Goal: Task Accomplishment & Management: Manage account settings

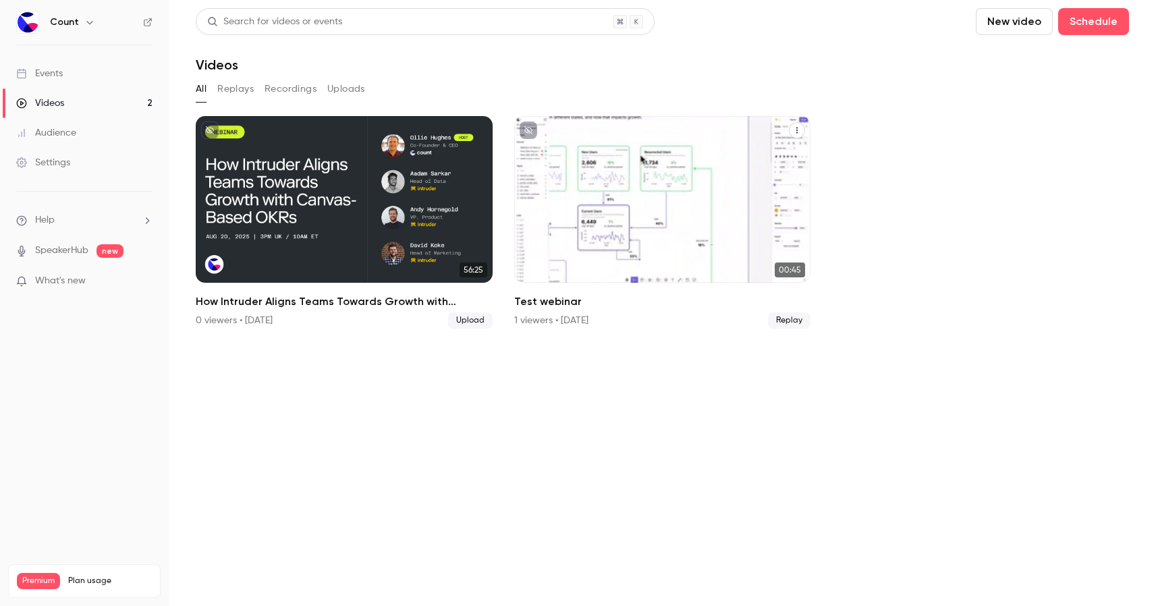
click at [587, 151] on div "Count [DATE] Test webinar" at bounding box center [662, 199] width 297 height 167
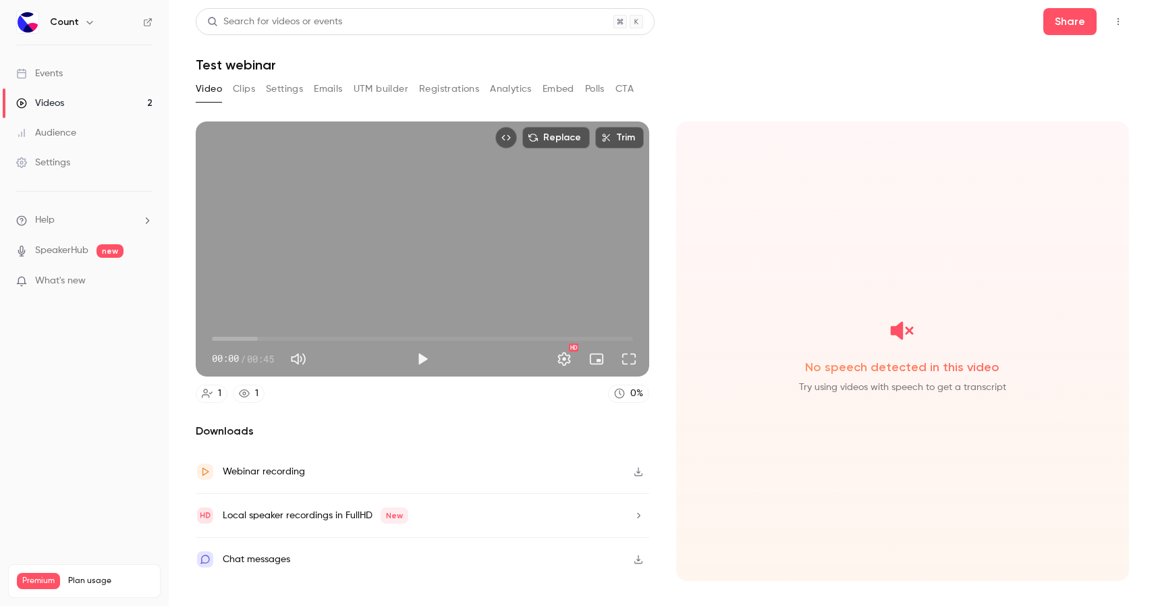
click at [227, 65] on h1 "Test webinar" at bounding box center [662, 65] width 933 height 16
drag, startPoint x: 294, startPoint y: 55, endPoint x: 204, endPoint y: 55, distance: 89.8
click at [204, 55] on header "Search for videos or events Share Test webinar" at bounding box center [662, 40] width 933 height 65
drag, startPoint x: 296, startPoint y: 68, endPoint x: 174, endPoint y: 67, distance: 122.2
click at [174, 67] on main "Search for videos or events Share Test webinar Video Clips Settings Emails UTM …" at bounding box center [662, 303] width 987 height 606
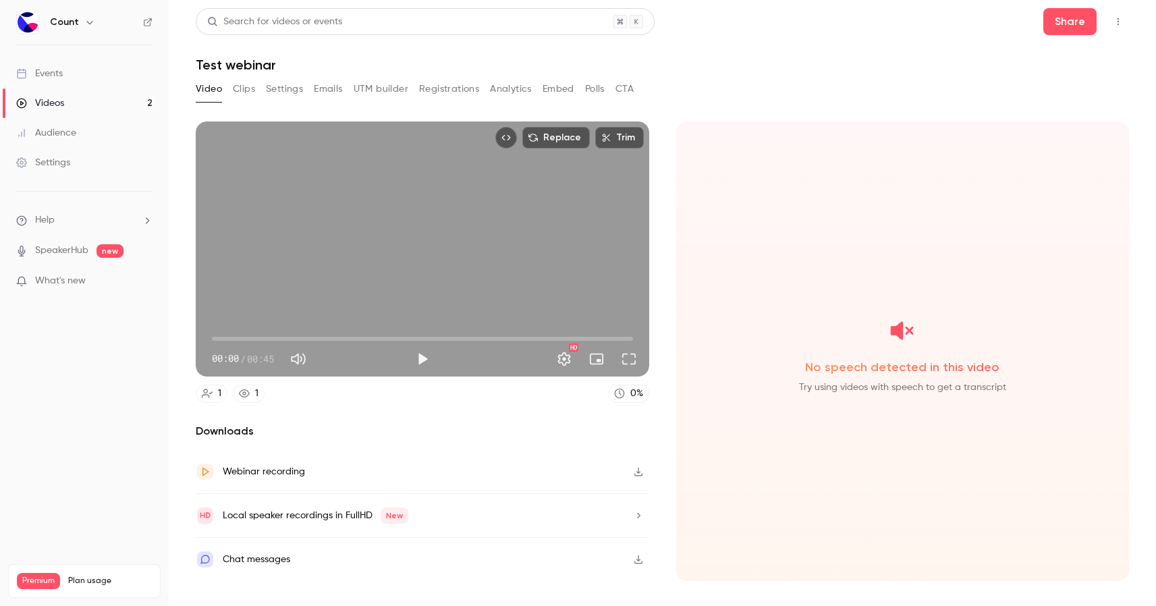
click at [341, 430] on h2 "Downloads" at bounding box center [423, 431] width 454 height 16
click at [247, 93] on button "Clips" at bounding box center [244, 89] width 22 height 22
click at [198, 92] on button "Video" at bounding box center [209, 89] width 26 height 22
click at [66, 82] on link "Events" at bounding box center [84, 74] width 169 height 30
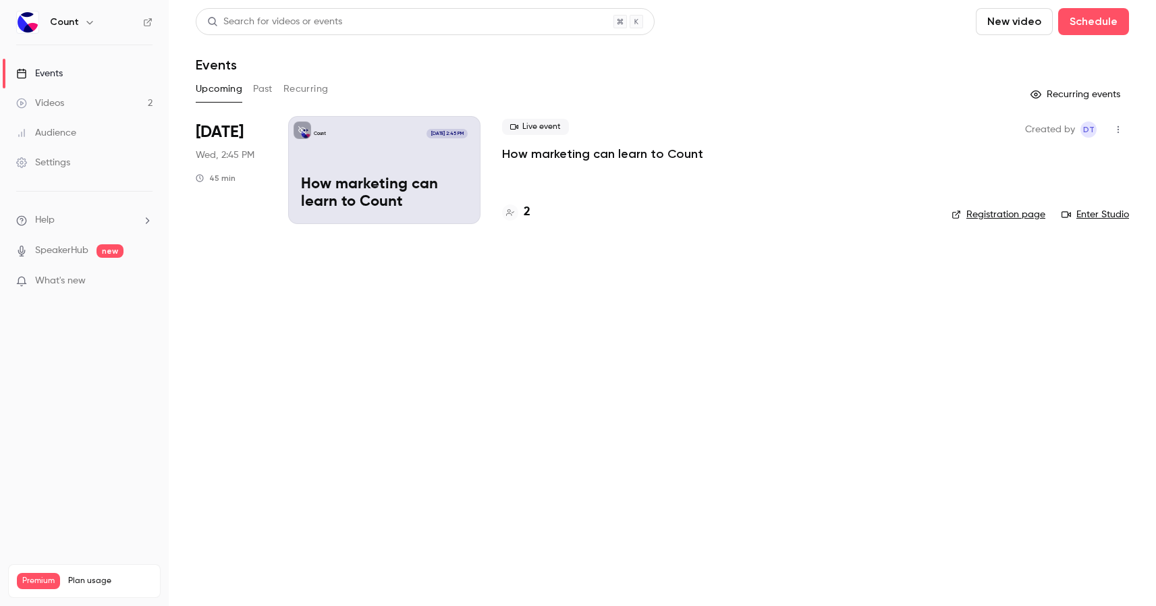
click at [265, 89] on button "Past" at bounding box center [263, 89] width 20 height 22
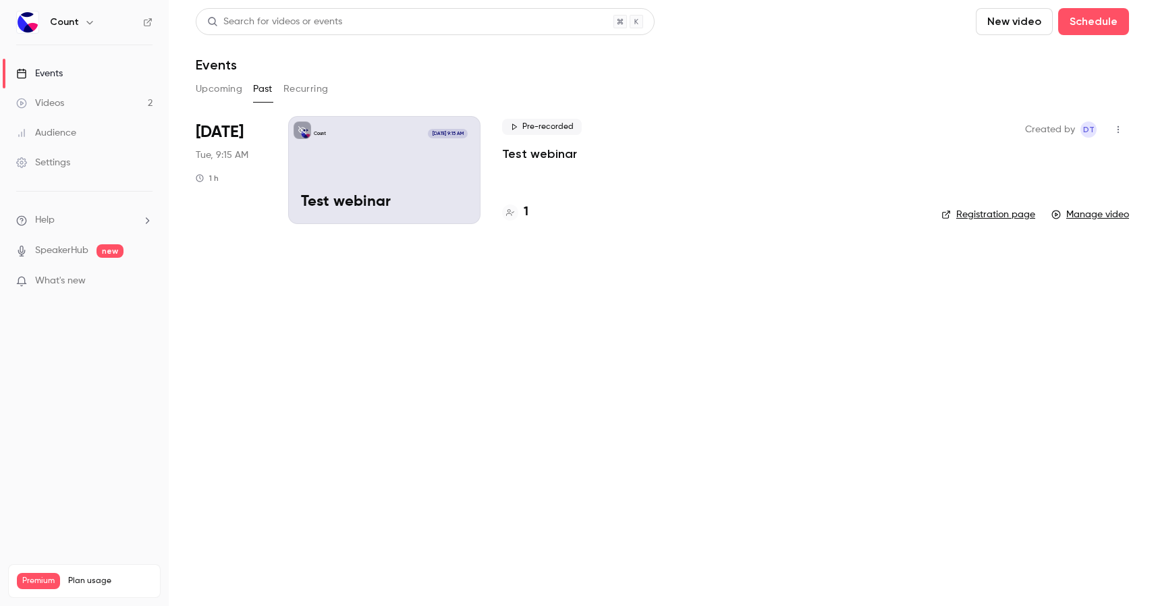
click at [306, 90] on button "Recurring" at bounding box center [305, 89] width 45 height 22
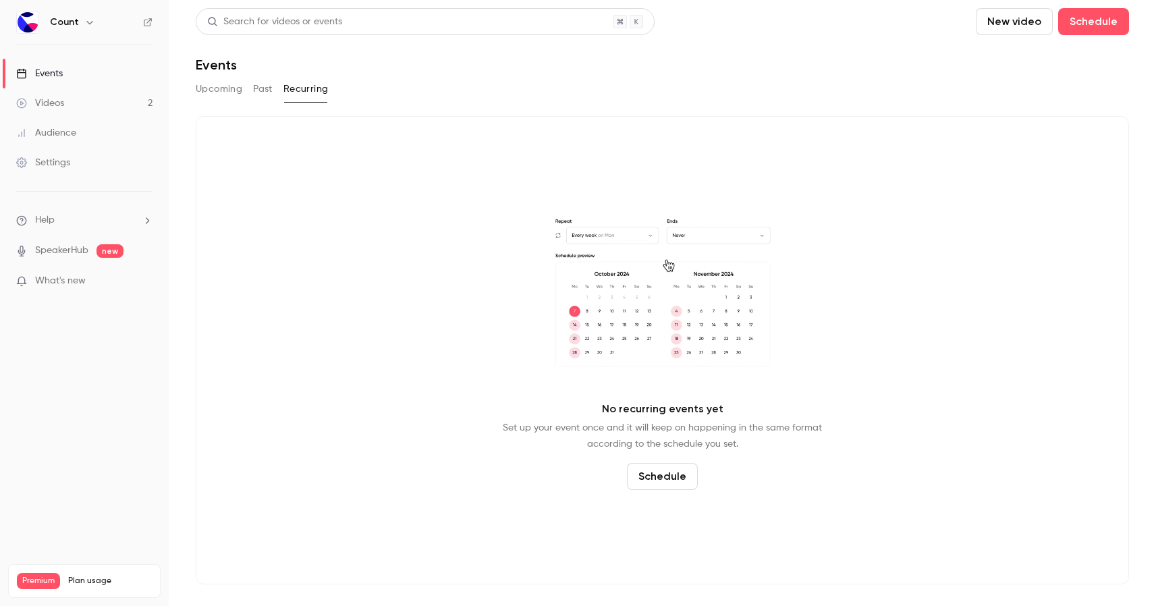
click at [225, 89] on button "Upcoming" at bounding box center [219, 89] width 47 height 22
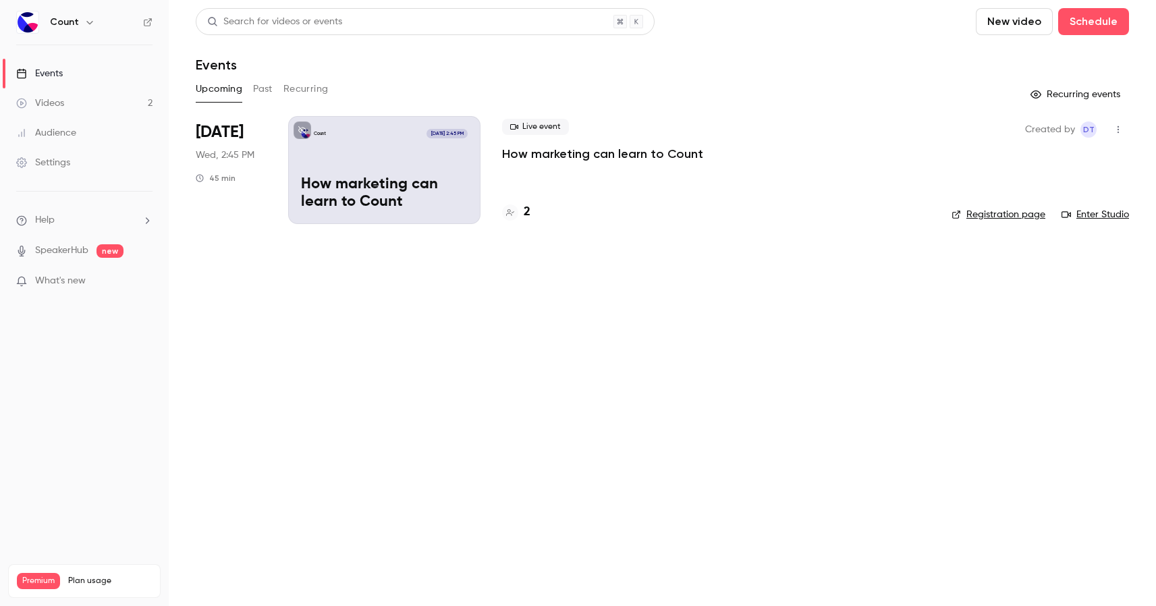
click at [55, 100] on div "Videos" at bounding box center [40, 103] width 48 height 13
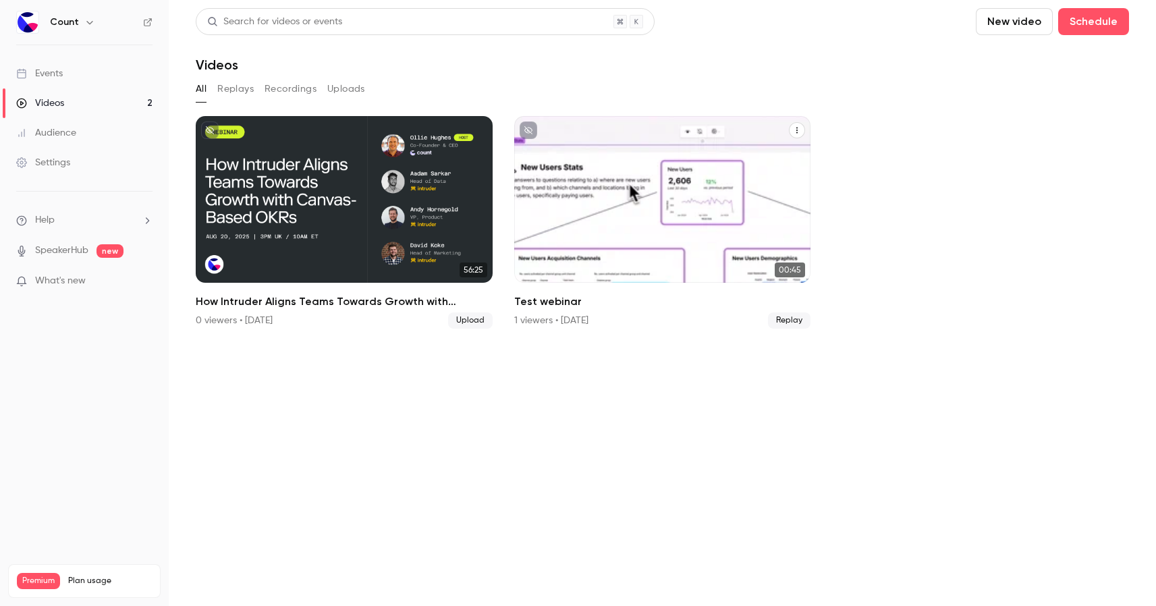
click at [577, 283] on link "Count [DATE] Test webinar 00:45 Test webinar 1 viewers • [DATE] Replay" at bounding box center [662, 222] width 297 height 213
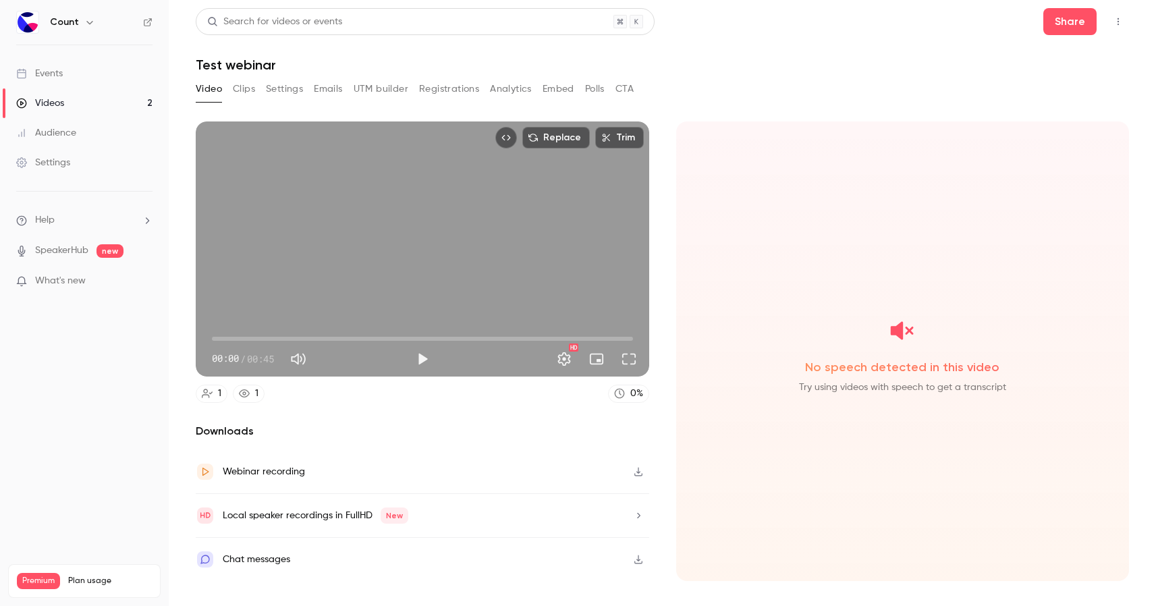
click at [223, 428] on h2 "Downloads" at bounding box center [423, 431] width 454 height 16
click at [238, 63] on h1 "Test webinar" at bounding box center [662, 65] width 933 height 16
click at [283, 64] on h1 "Test webinar" at bounding box center [662, 65] width 933 height 16
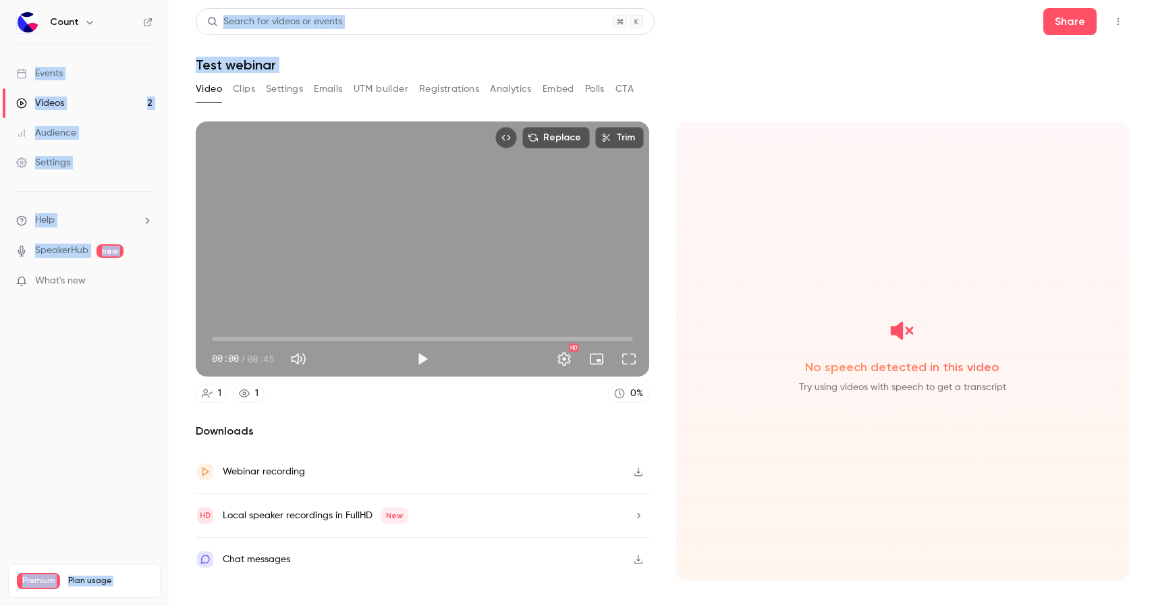
drag, startPoint x: 290, startPoint y: 64, endPoint x: 122, endPoint y: 59, distance: 168.1
click at [122, 59] on div "Count Events Videos 2 Audience Settings Help SpeakerHub new What's new Premium …" at bounding box center [578, 303] width 1156 height 606
click at [161, 145] on link "Audience" at bounding box center [84, 133] width 169 height 30
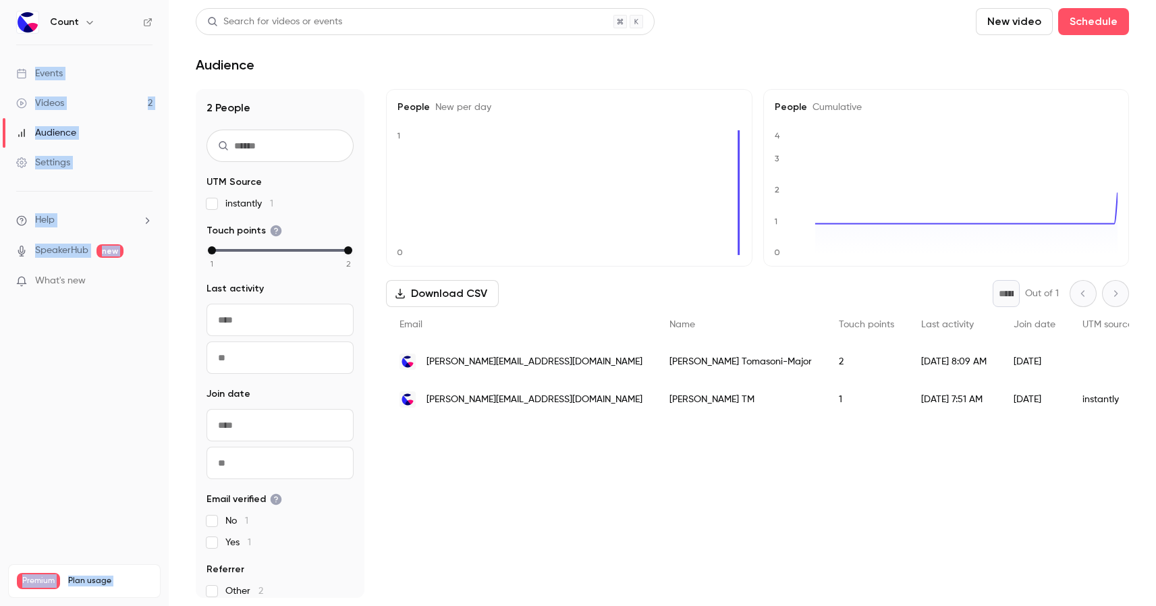
click at [96, 113] on link "Videos 2" at bounding box center [84, 103] width 169 height 30
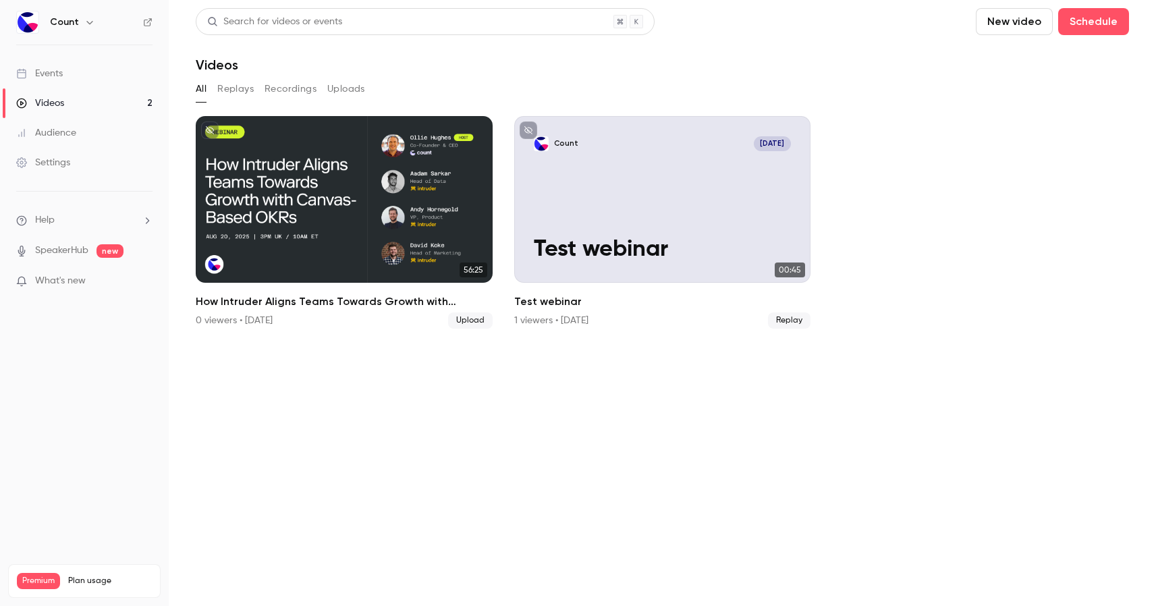
click at [92, 433] on nav "Count Events Videos 2 Audience Settings Help SpeakerHub new What's new Premium …" at bounding box center [84, 303] width 169 height 606
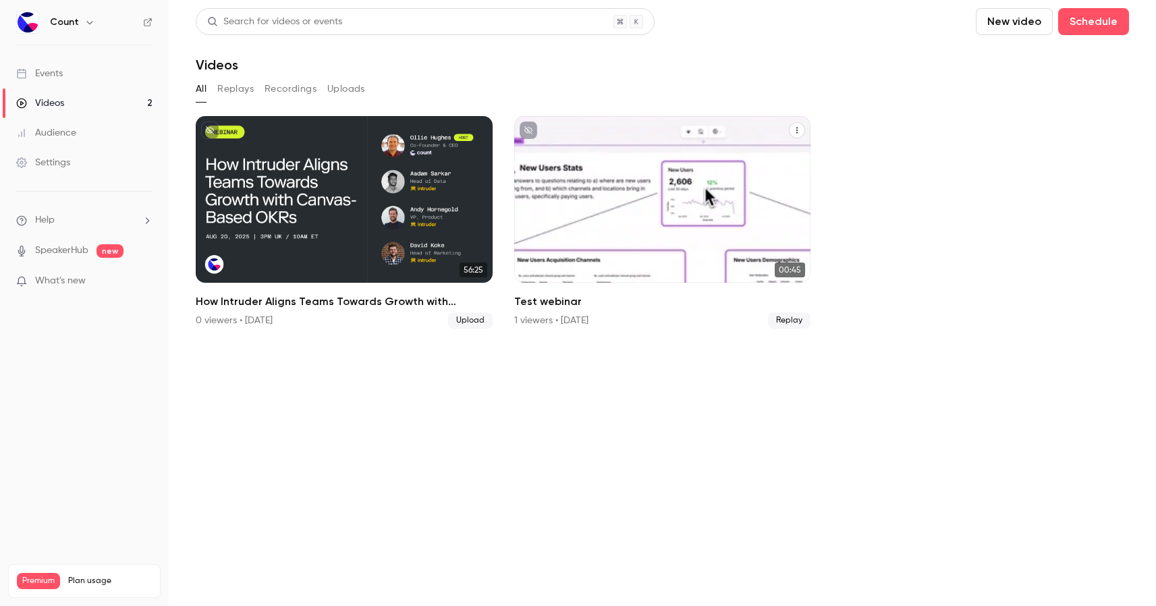
click at [798, 127] on icon "Test webinar" at bounding box center [797, 130] width 8 height 8
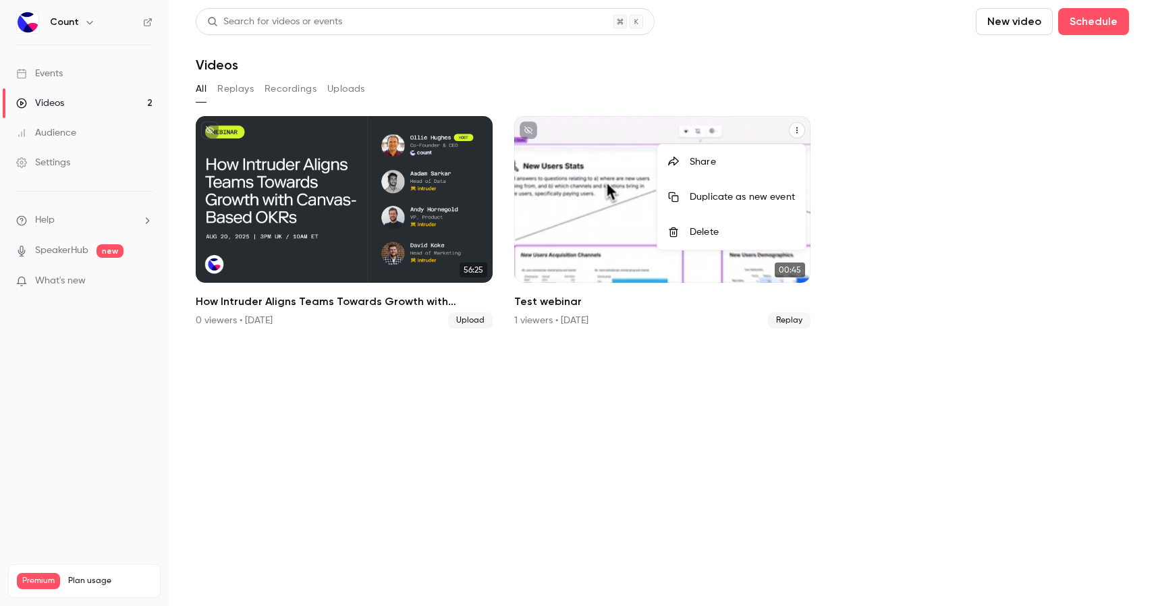
click at [888, 162] on div at bounding box center [578, 303] width 1156 height 606
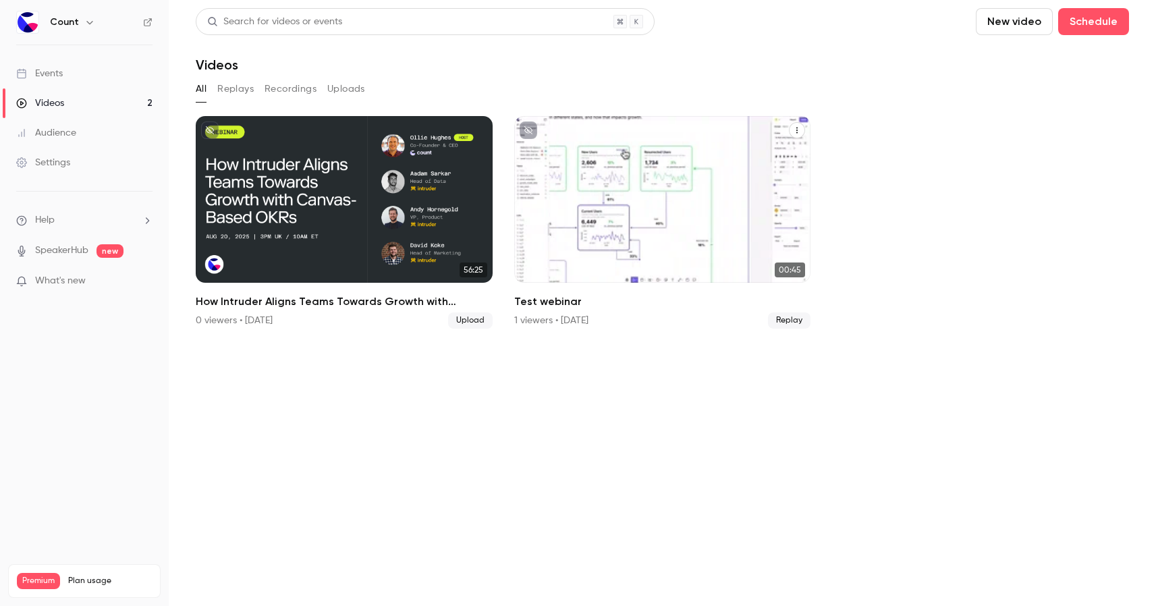
click at [707, 198] on div "Count [DATE] Test webinar" at bounding box center [662, 199] width 297 height 167
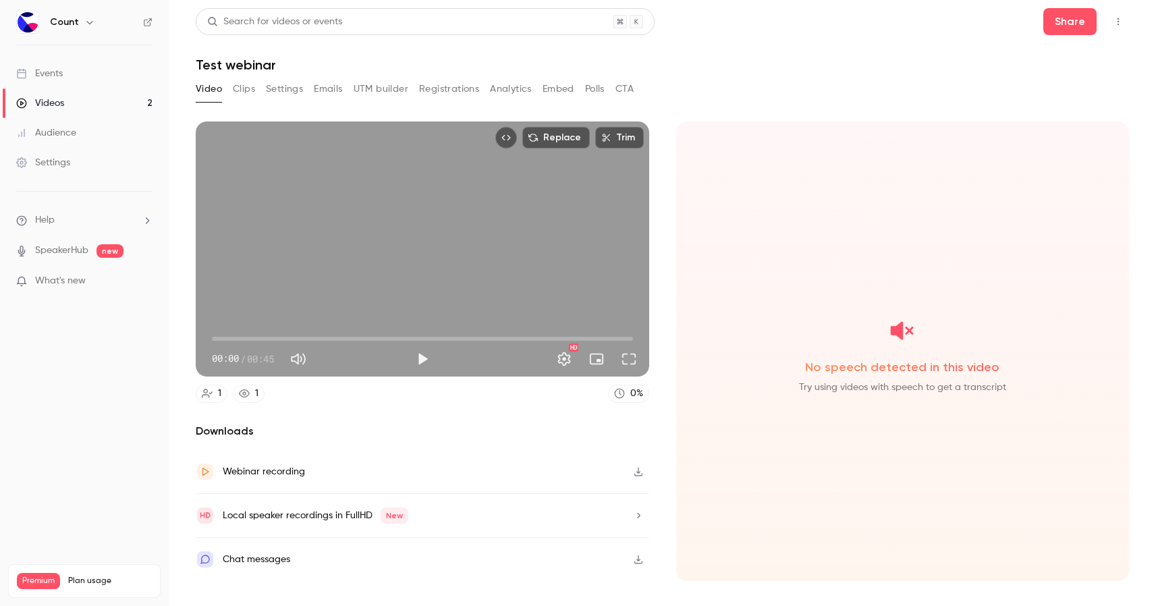
click at [242, 90] on button "Clips" at bounding box center [244, 89] width 22 height 22
click at [276, 90] on button "Settings" at bounding box center [284, 89] width 37 height 22
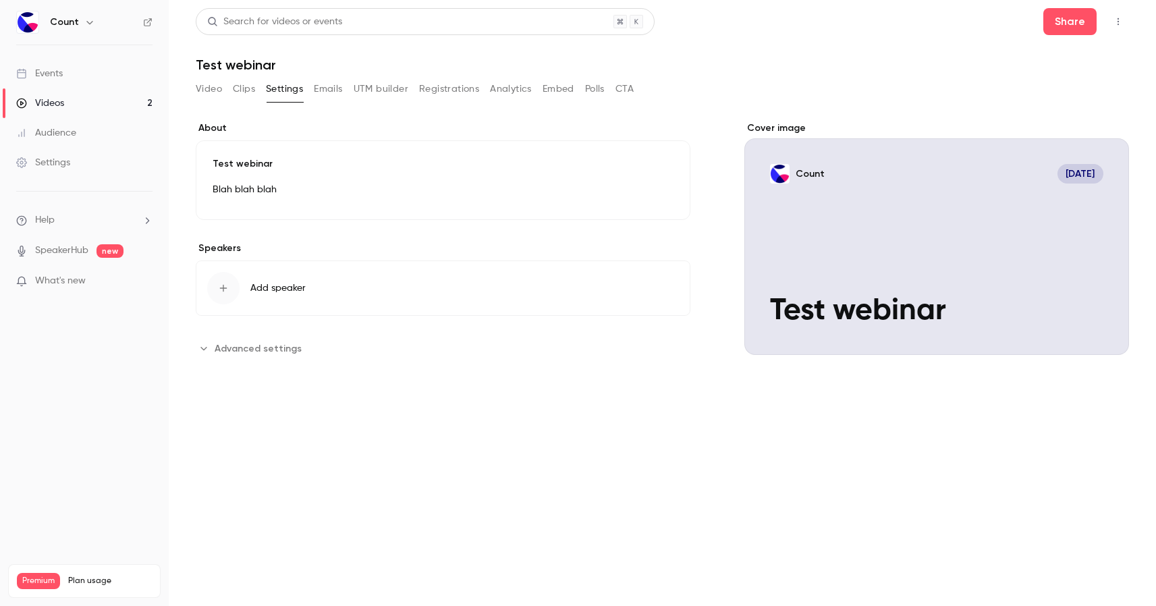
click at [245, 165] on p "Test webinar" at bounding box center [443, 163] width 461 height 13
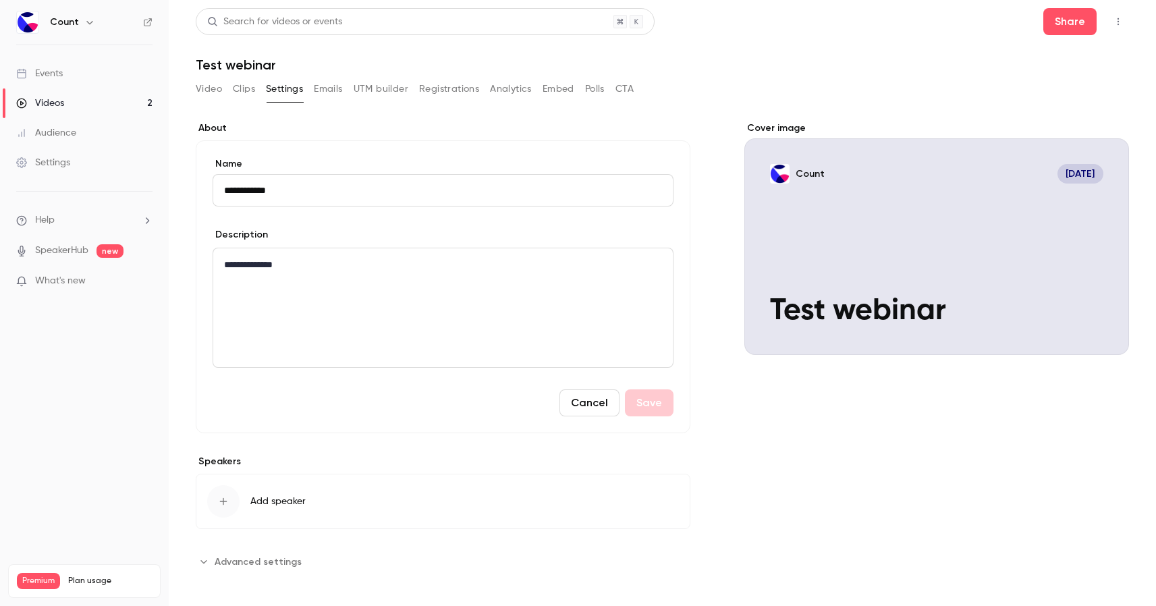
drag, startPoint x: 321, startPoint y: 192, endPoint x: 153, endPoint y: 193, distance: 168.7
click at [153, 193] on div "**********" at bounding box center [578, 303] width 1156 height 606
type input "**********"
click at [321, 138] on section "**********" at bounding box center [443, 277] width 495 height 312
drag, startPoint x: 314, startPoint y: 273, endPoint x: 151, endPoint y: 273, distance: 162.7
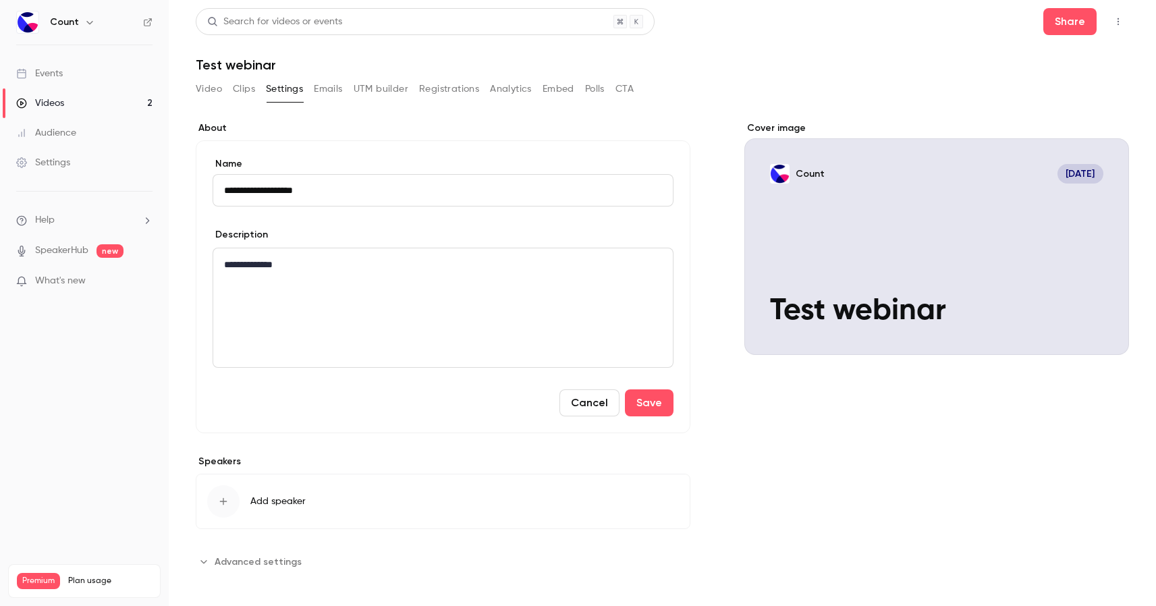
click at [151, 273] on div "**********" at bounding box center [578, 303] width 1156 height 606
drag, startPoint x: 323, startPoint y: 261, endPoint x: 187, endPoint y: 258, distance: 136.4
click at [187, 258] on main "**********" at bounding box center [662, 303] width 987 height 606
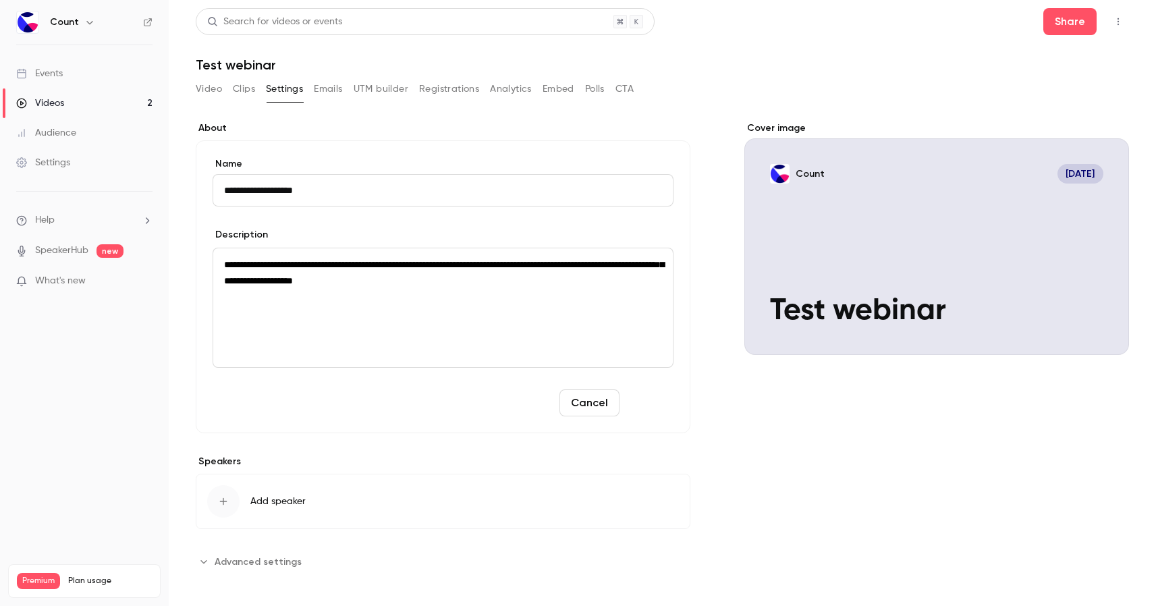
click at [647, 405] on button "Save" at bounding box center [649, 402] width 49 height 27
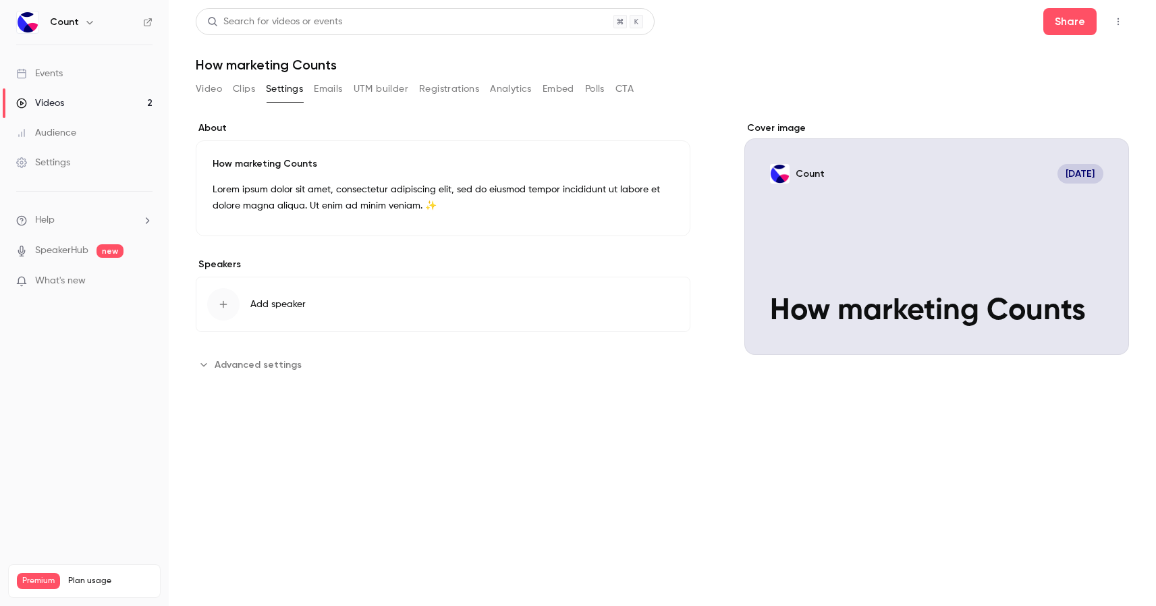
click at [267, 306] on span "Add speaker" at bounding box center [277, 304] width 55 height 13
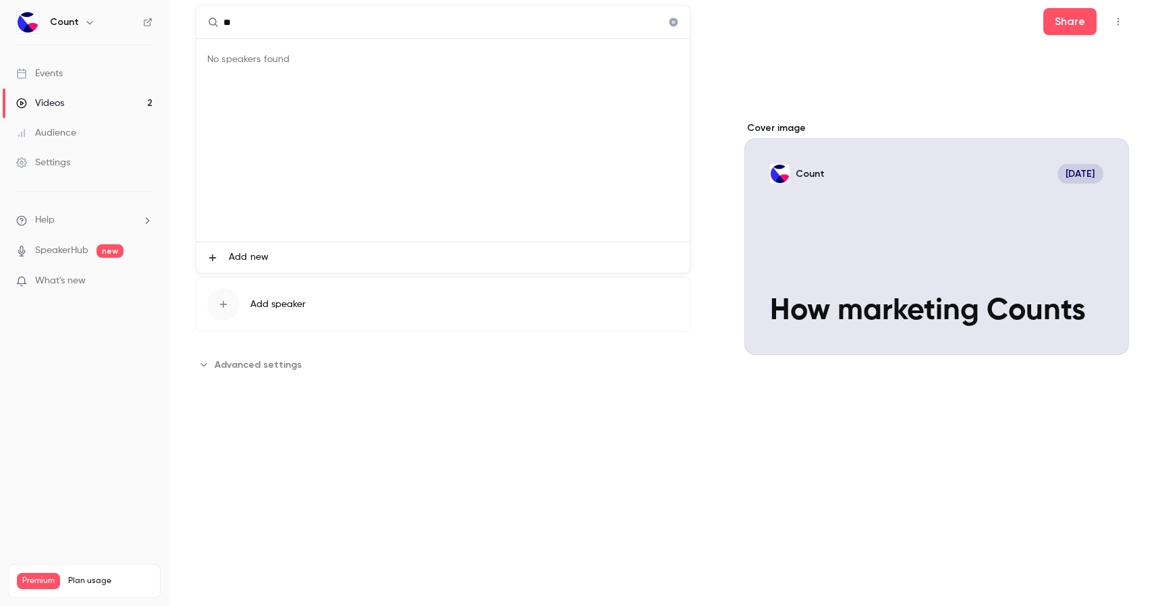
type input "*"
click at [379, 422] on div at bounding box center [578, 303] width 1156 height 606
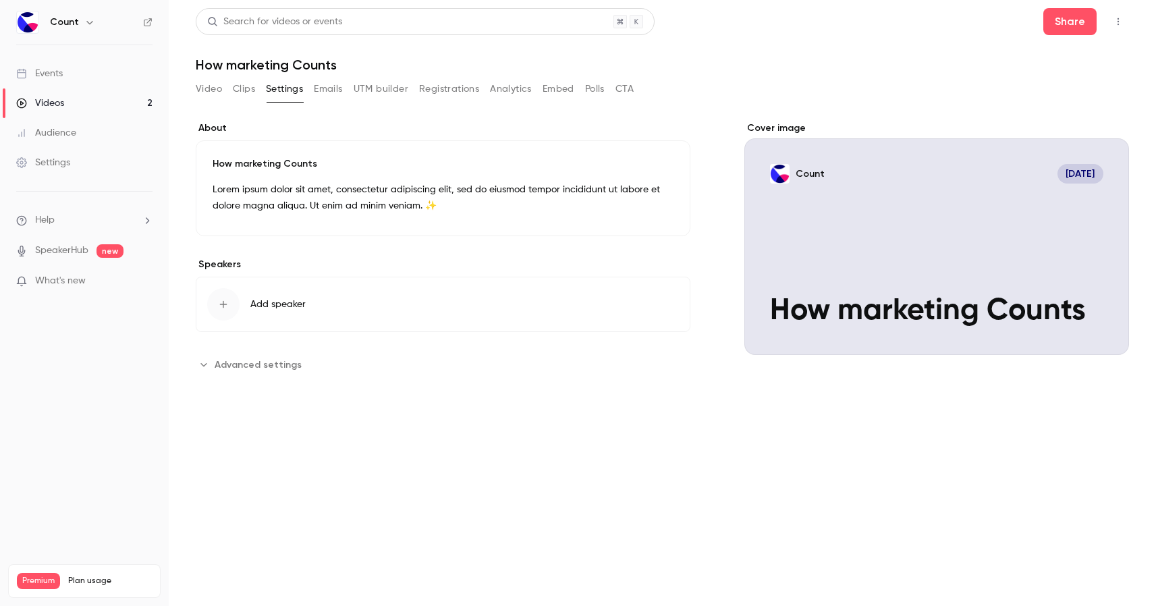
click at [208, 369] on icon "Advanced settings" at bounding box center [203, 364] width 11 height 11
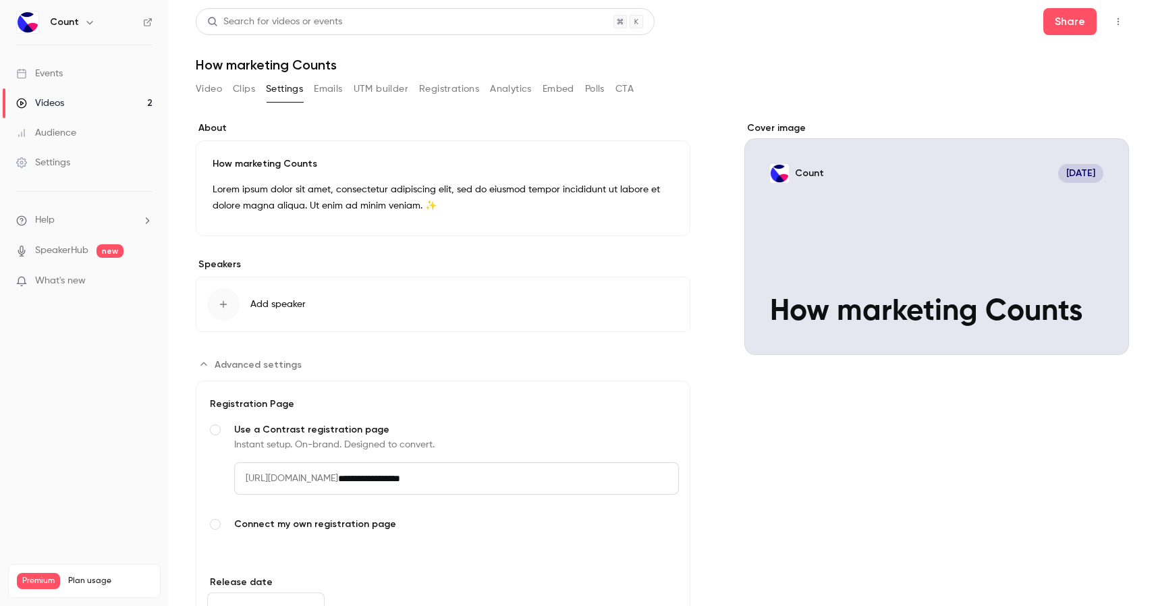
click at [208, 369] on icon "Advanced settings" at bounding box center [203, 364] width 11 height 11
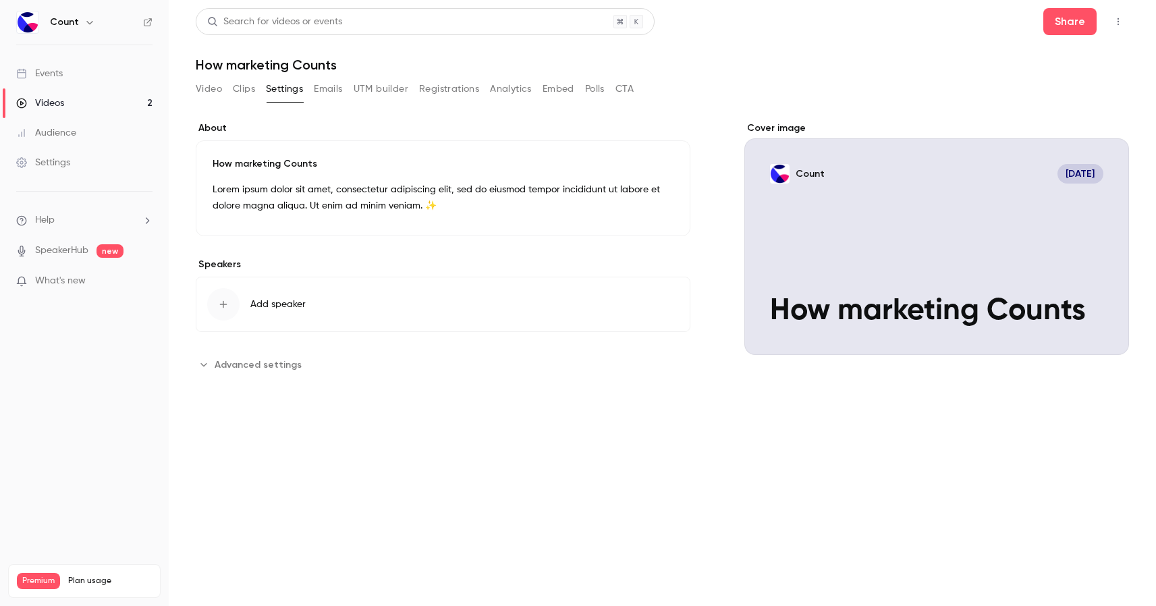
click at [248, 88] on button "Clips" at bounding box center [244, 89] width 22 height 22
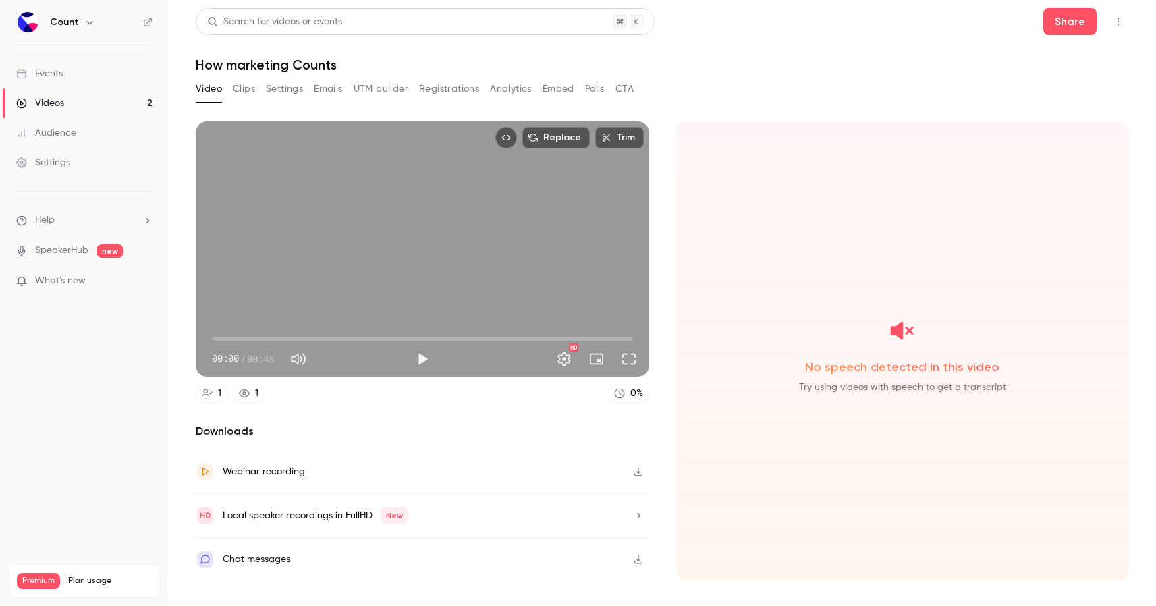
click at [215, 84] on button "Video" at bounding box center [209, 89] width 26 height 22
click at [285, 84] on button "Settings" at bounding box center [284, 89] width 37 height 22
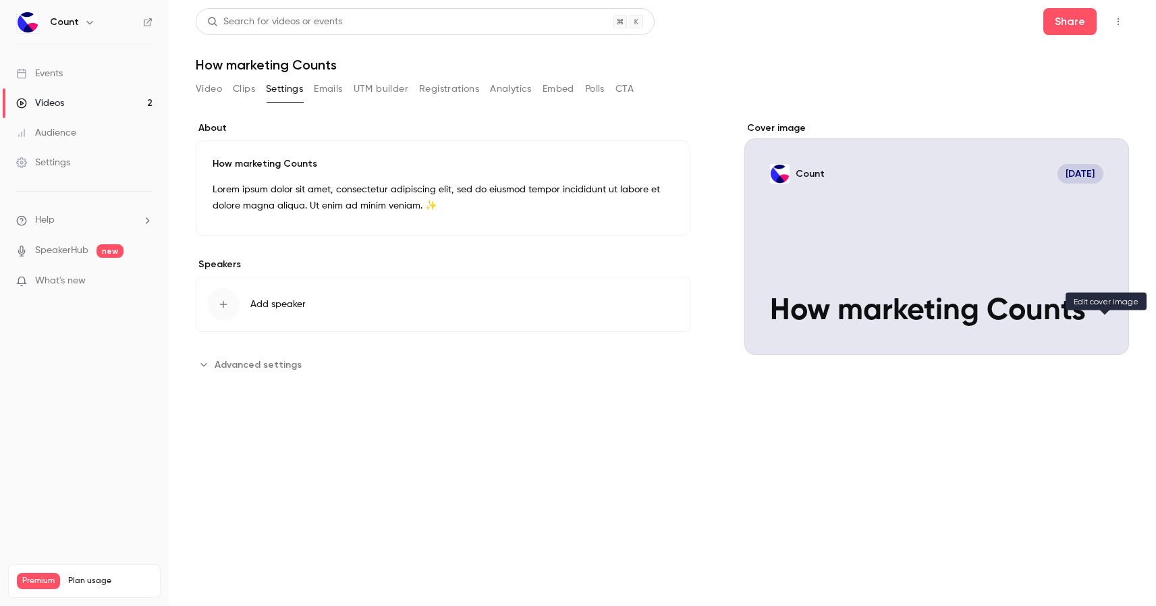
click at [1110, 328] on icon "Cover image" at bounding box center [1104, 330] width 15 height 11
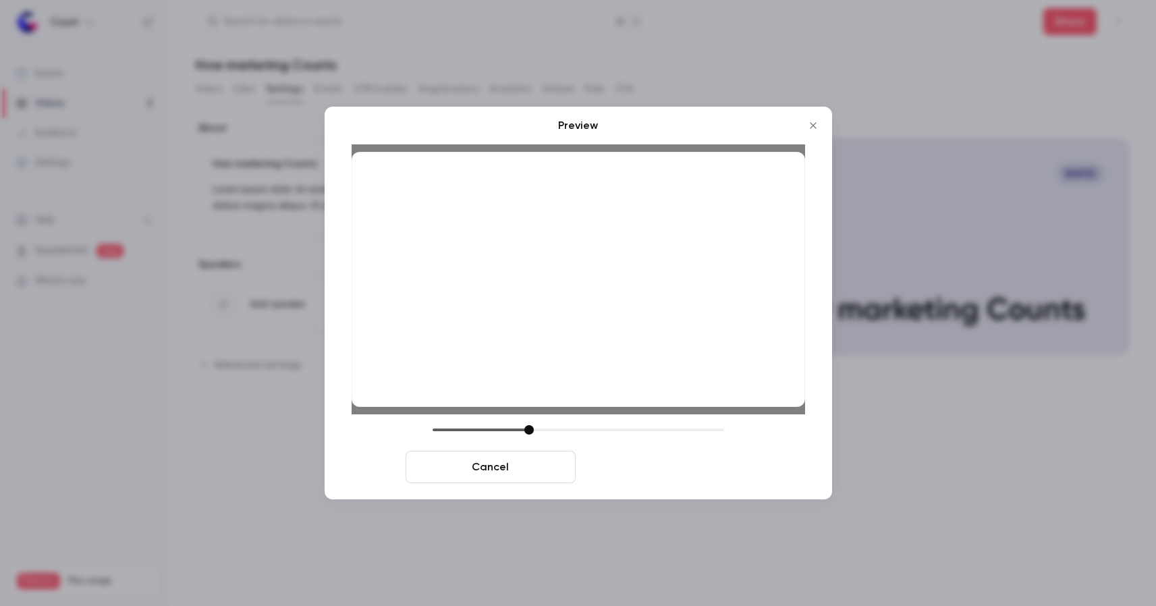
click at [643, 463] on button "Save cover" at bounding box center [666, 467] width 170 height 32
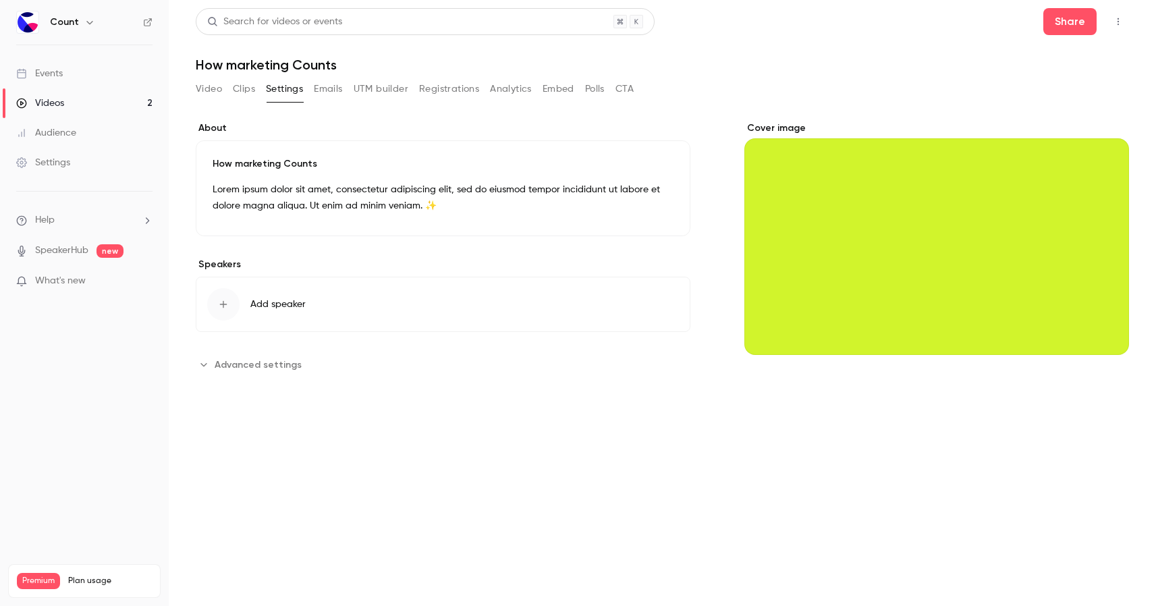
click at [210, 90] on button "Video" at bounding box center [209, 89] width 26 height 22
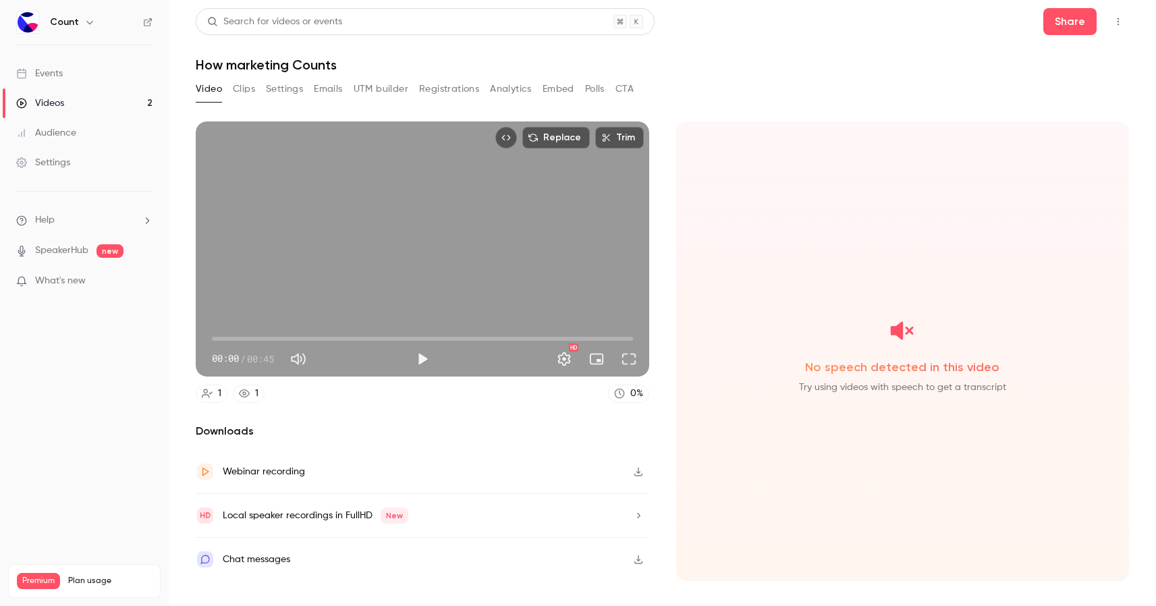
click at [282, 92] on button "Settings" at bounding box center [284, 89] width 37 height 22
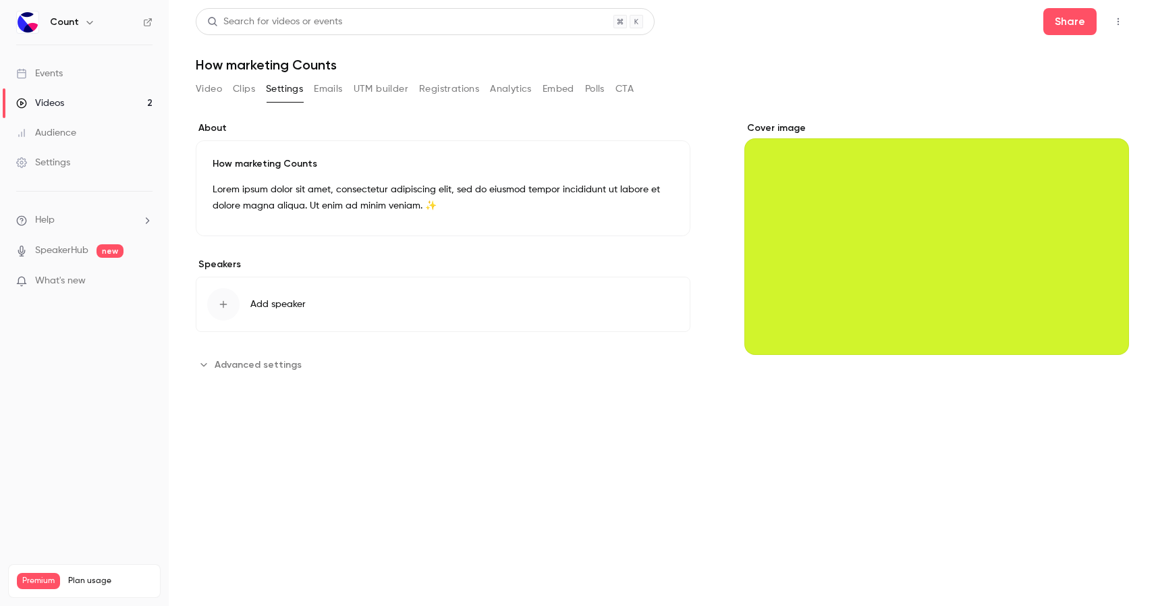
click at [37, 71] on div "Events" at bounding box center [39, 73] width 47 height 13
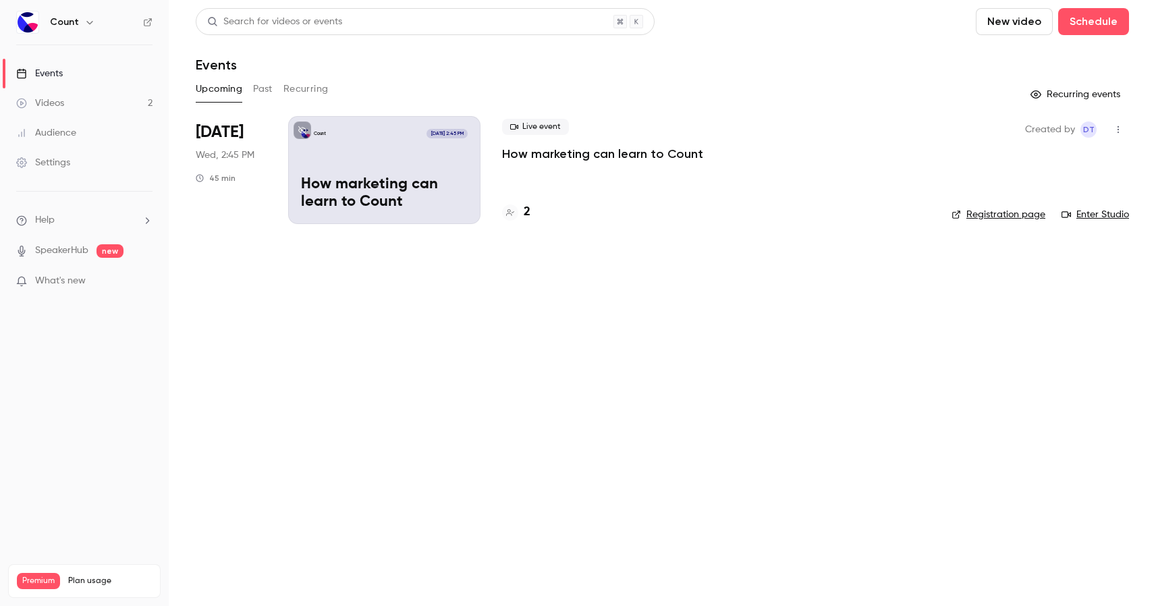
click at [52, 107] on div "Videos" at bounding box center [40, 103] width 48 height 13
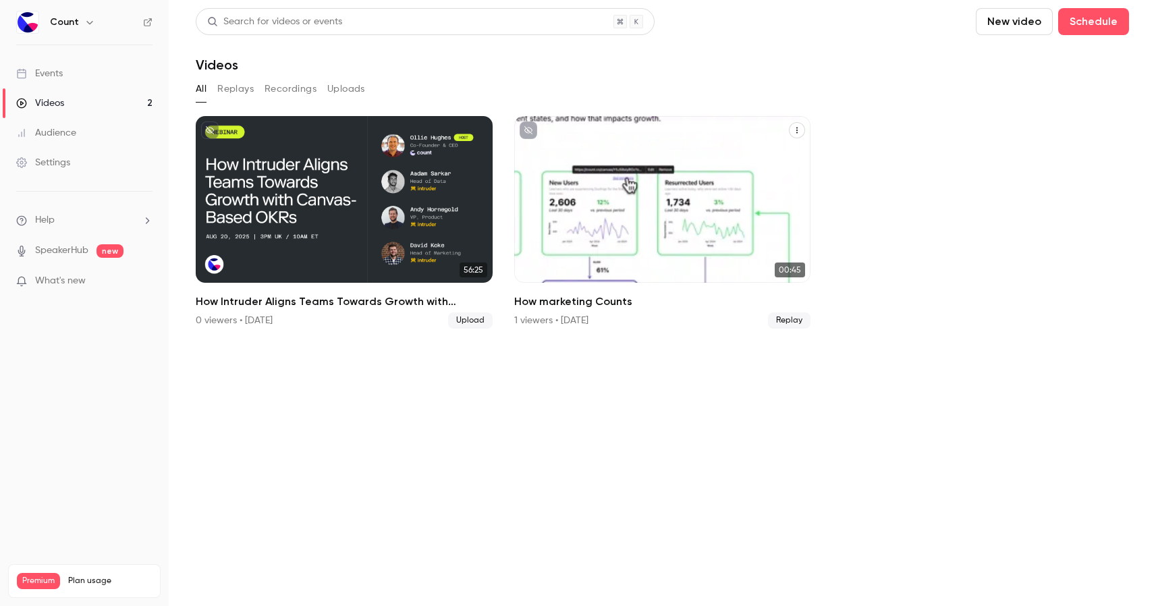
click at [648, 227] on div "How marketing Counts" at bounding box center [662, 199] width 297 height 167
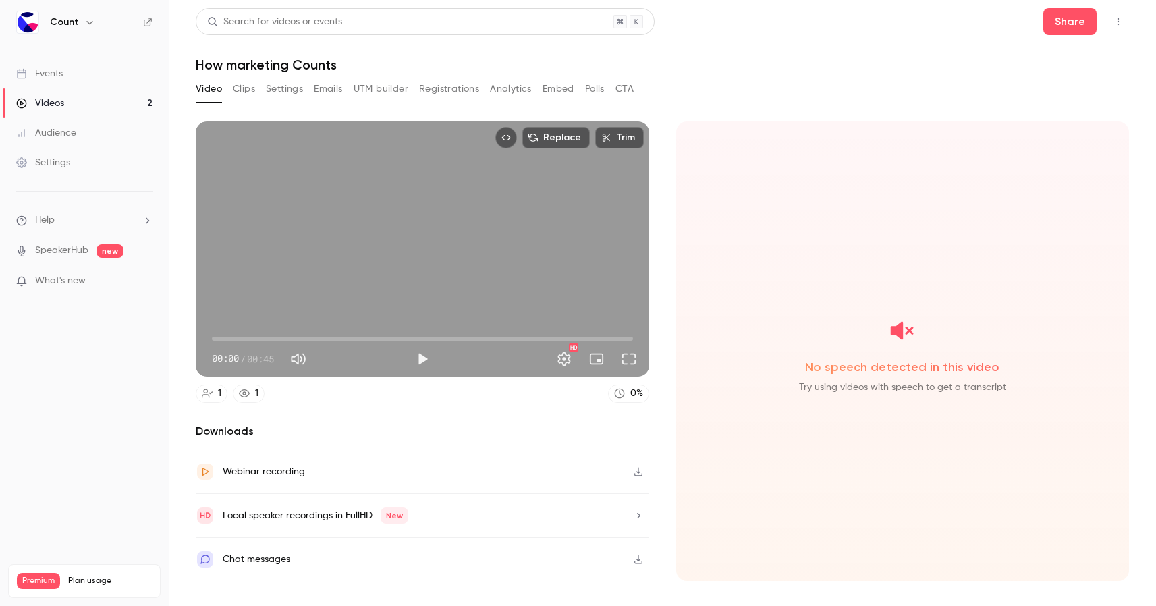
click at [265, 95] on div "Video Clips Settings Emails UTM builder Registrations Analytics Embed Polls CTA" at bounding box center [415, 89] width 438 height 22
click at [285, 88] on button "Settings" at bounding box center [284, 89] width 37 height 22
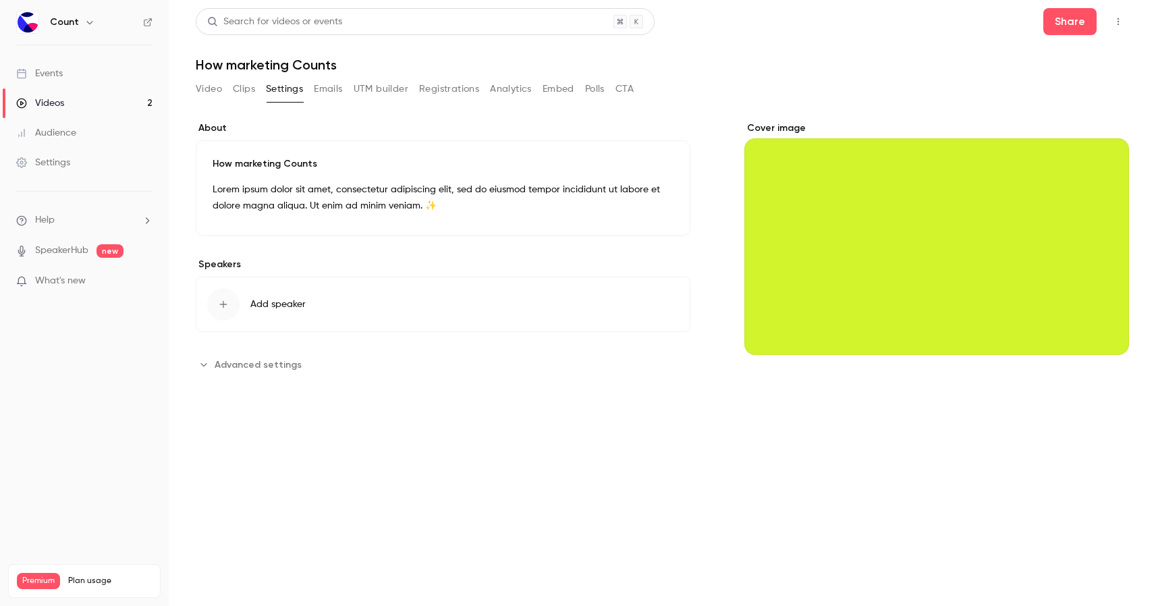
click at [1101, 323] on button "Cover image" at bounding box center [1104, 330] width 27 height 27
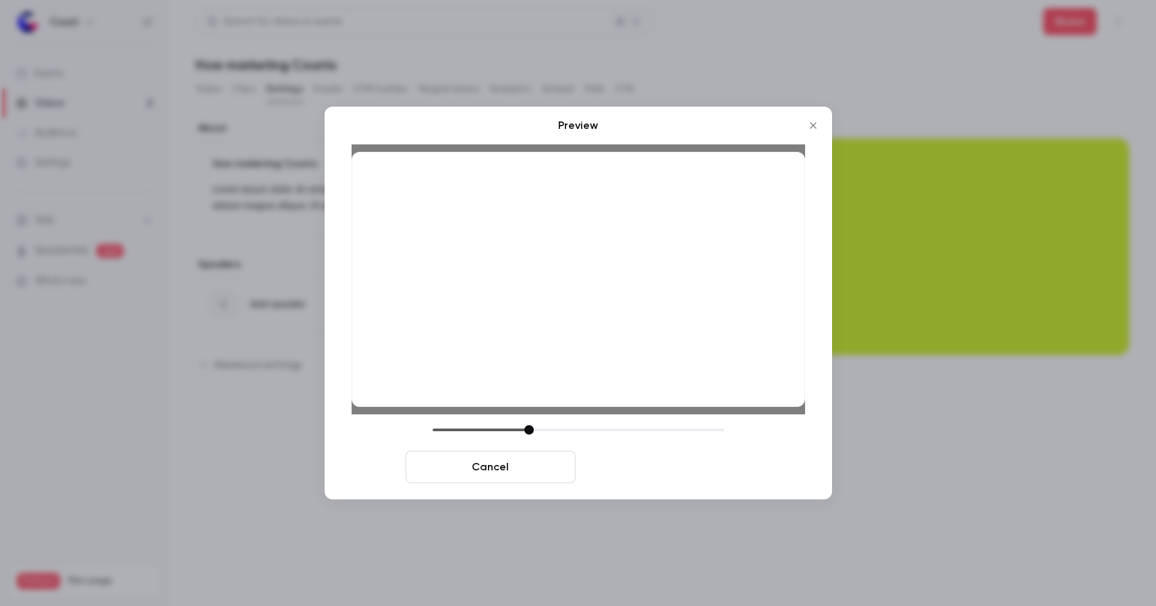
click at [676, 470] on button "Save cover" at bounding box center [666, 467] width 170 height 32
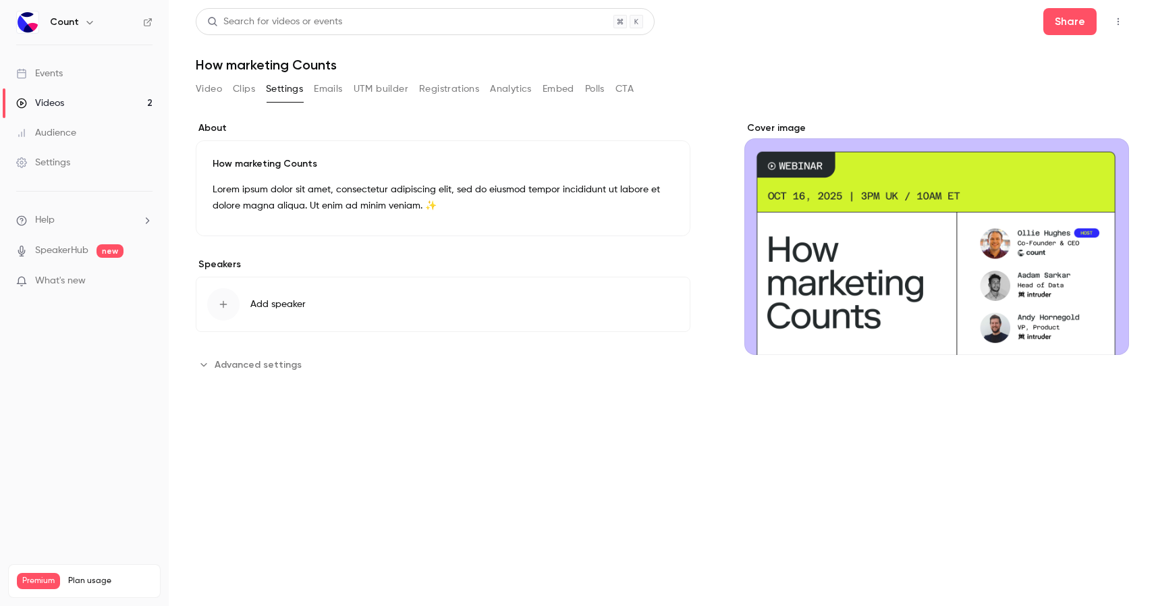
click at [202, 71] on h1 "How marketing Counts" at bounding box center [662, 65] width 933 height 16
click at [200, 90] on button "Video" at bounding box center [209, 89] width 26 height 22
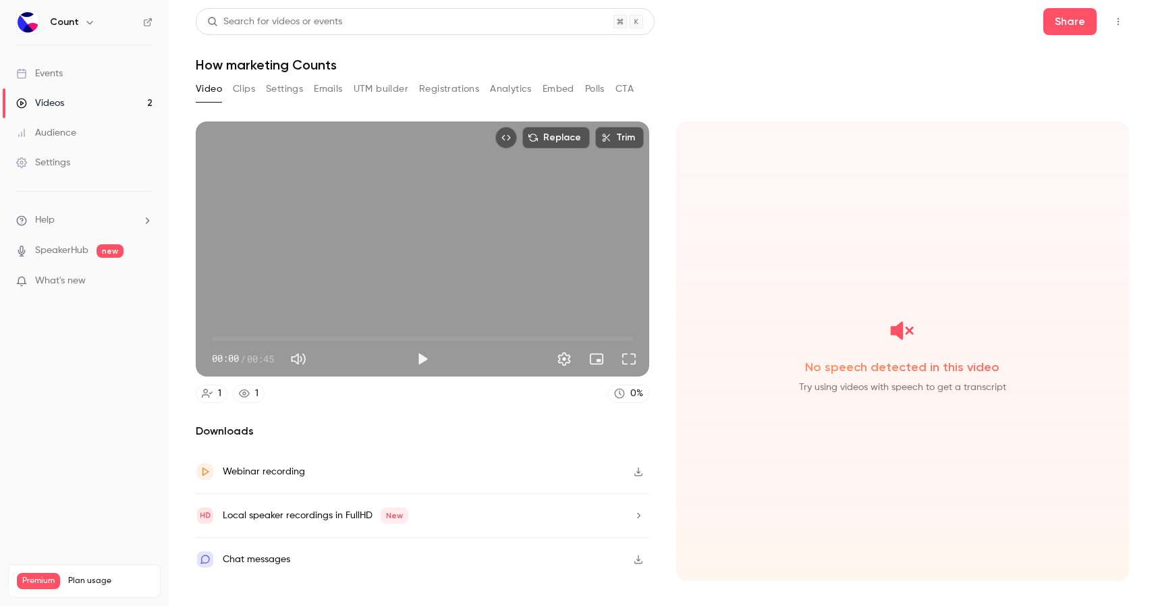
click at [62, 75] on div "Events" at bounding box center [39, 73] width 47 height 13
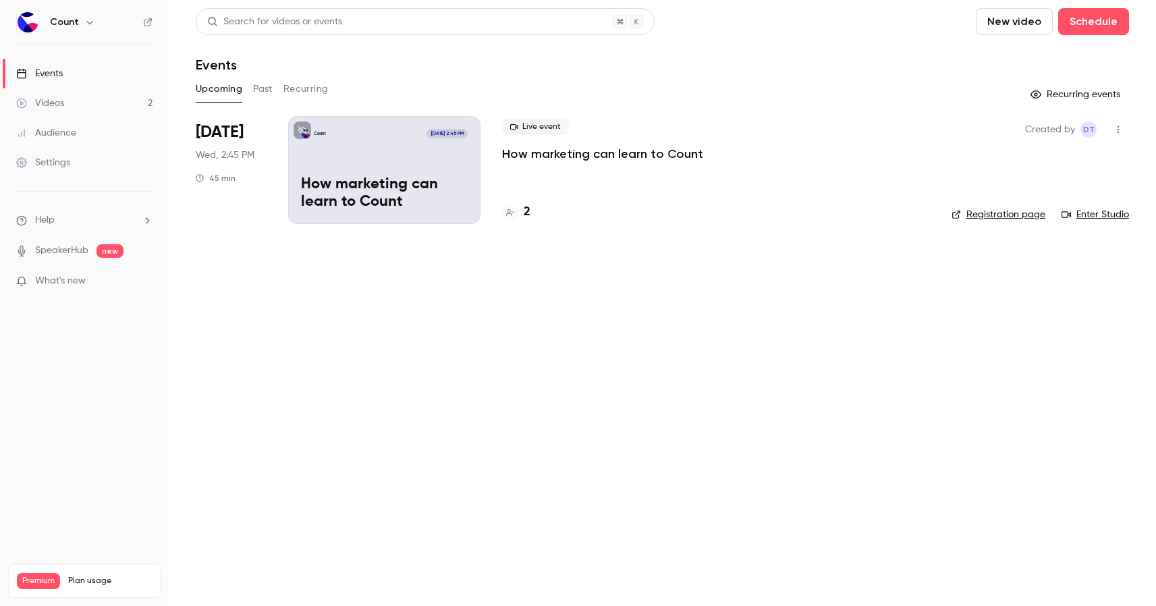
click at [53, 106] on div "Videos" at bounding box center [40, 103] width 48 height 13
